Goal: Task Accomplishment & Management: Complete application form

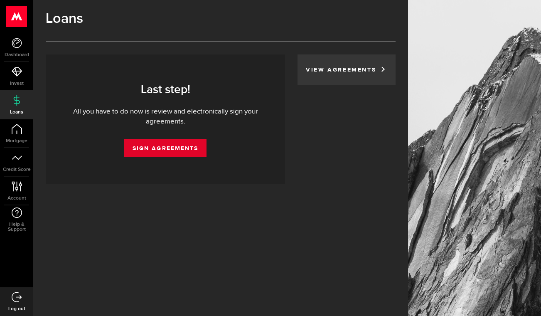
click at [140, 145] on link "Sign Agreements" at bounding box center [165, 147] width 82 height 17
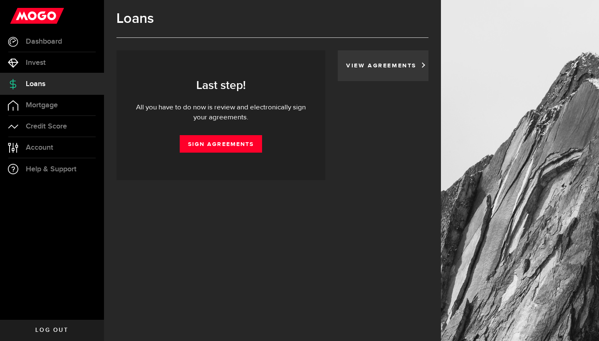
click at [386, 69] on div "View Agreements" at bounding box center [383, 65] width 91 height 31
click at [372, 153] on div "Generating your agreements... Your agreements are being generated... You will b…" at bounding box center [272, 112] width 312 height 125
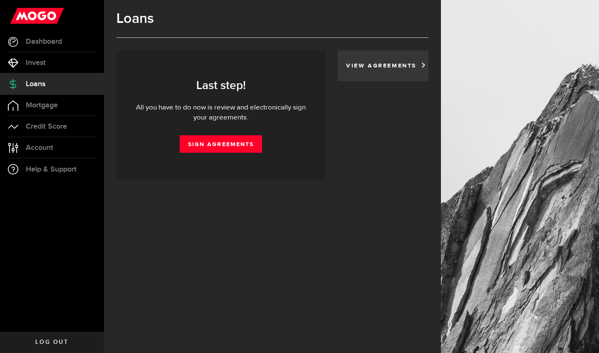
click at [208, 132] on div "Last step! All you have to do now is review and electronically sign your agreem…" at bounding box center [221, 115] width 184 height 75
click at [208, 143] on link "Sign Agreements" at bounding box center [221, 143] width 82 height 17
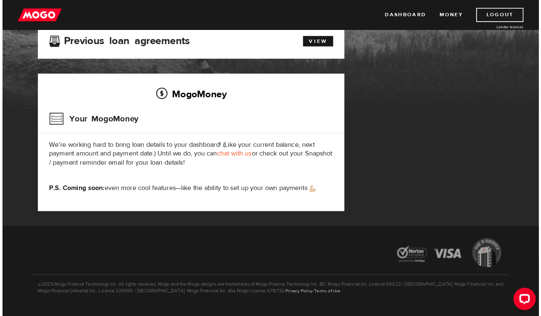
scroll to position [67, 0]
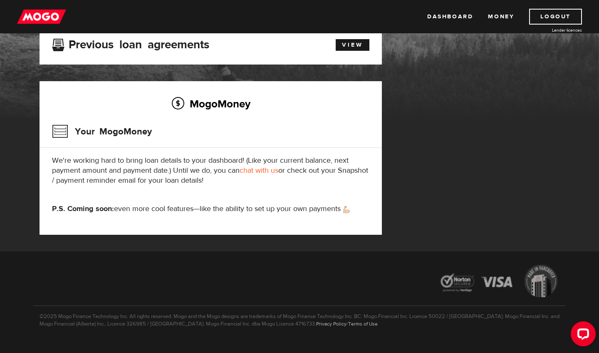
click at [15, 0] on html "Dashboard Money Logout Lender licences Dashboard Money Logout Lender licences M…" at bounding box center [299, 109] width 599 height 353
